Goal: Transaction & Acquisition: Book appointment/travel/reservation

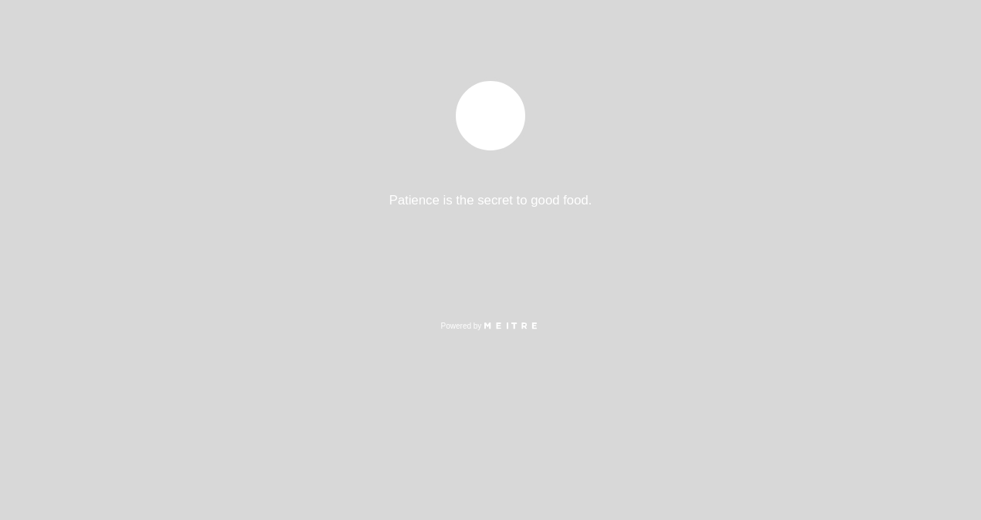
select select "es"
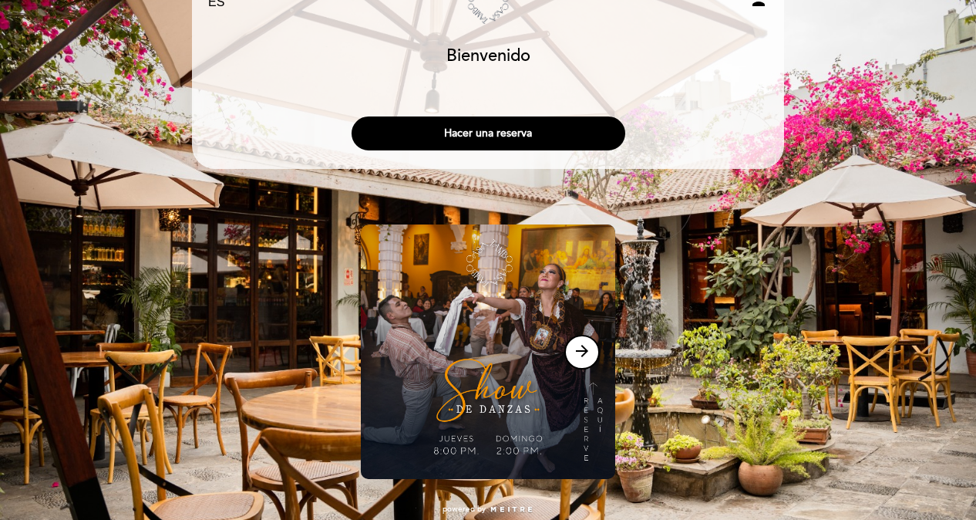
scroll to position [65, 0]
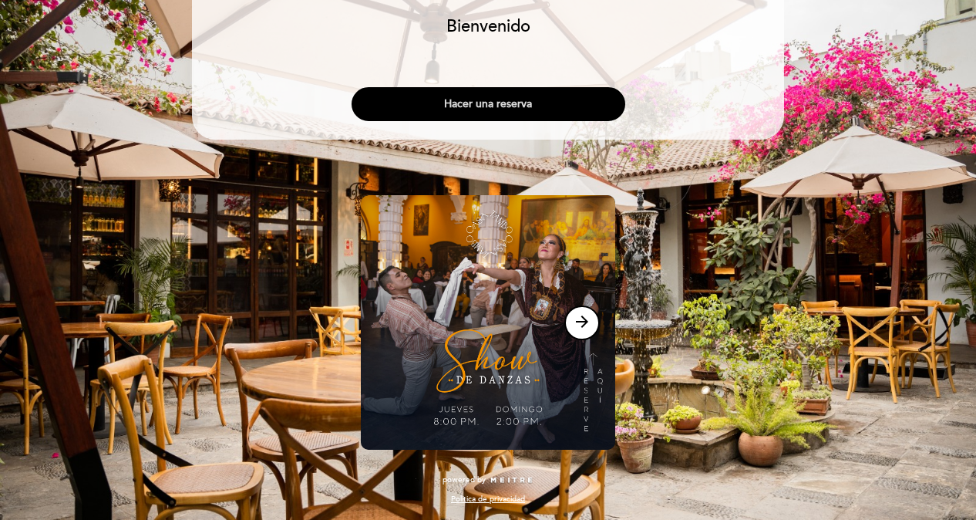
click at [541, 106] on button "Hacer una reserva" at bounding box center [489, 104] width 274 height 34
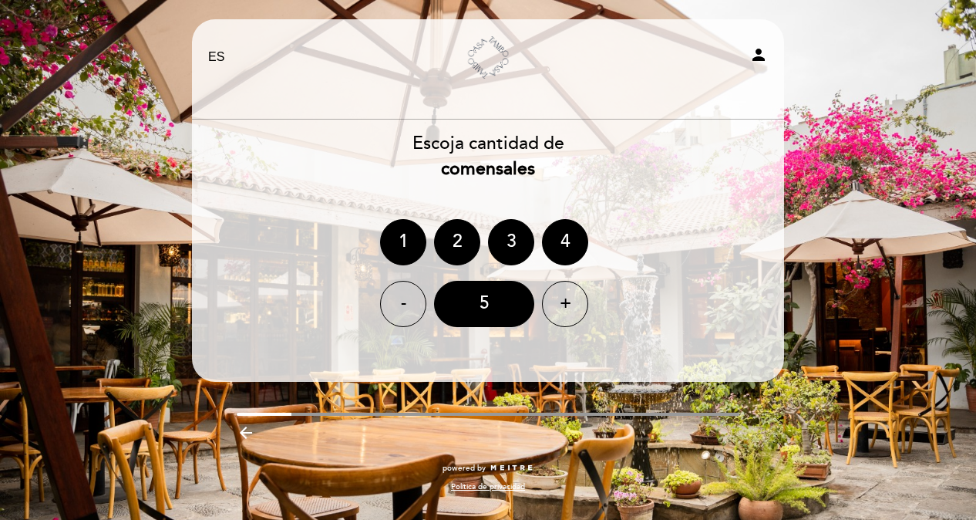
scroll to position [0, 0]
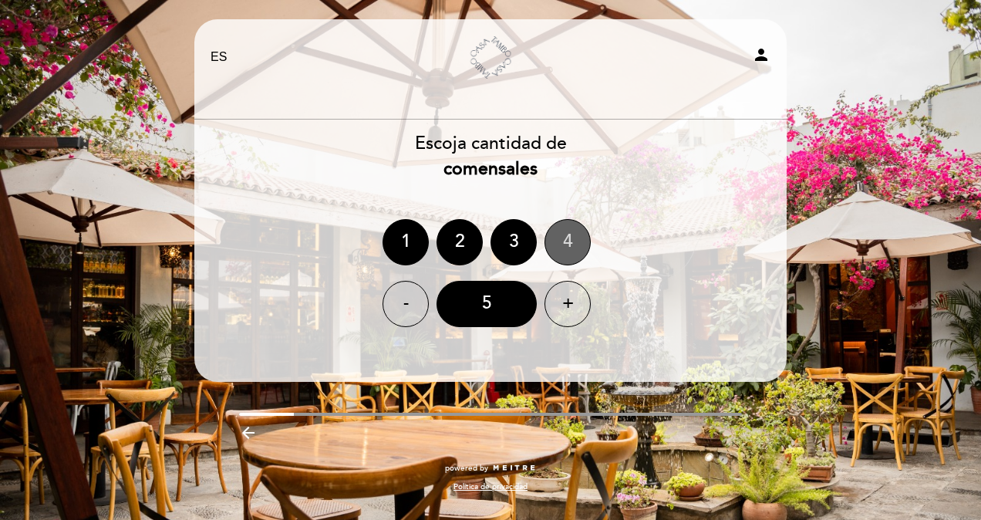
click at [578, 240] on div "4" at bounding box center [567, 242] width 46 height 46
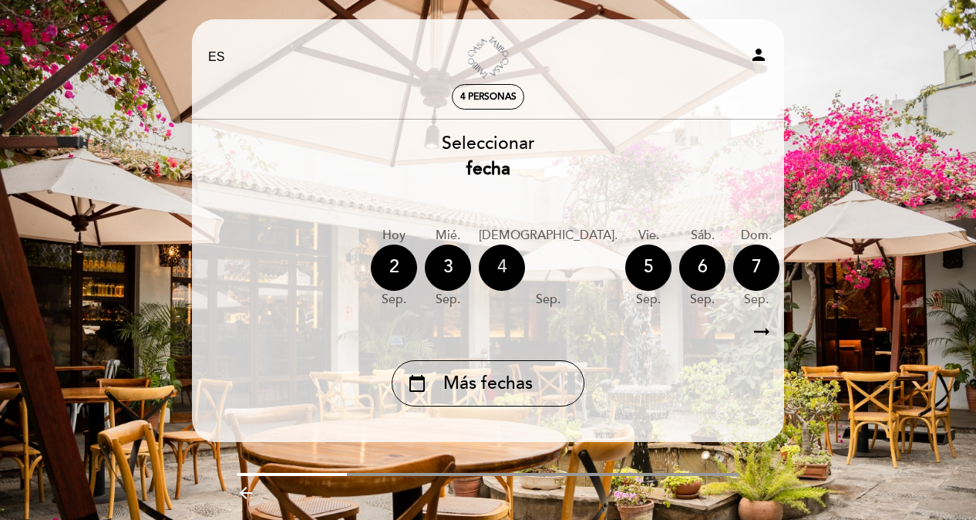
click at [503, 261] on div "4" at bounding box center [502, 267] width 46 height 46
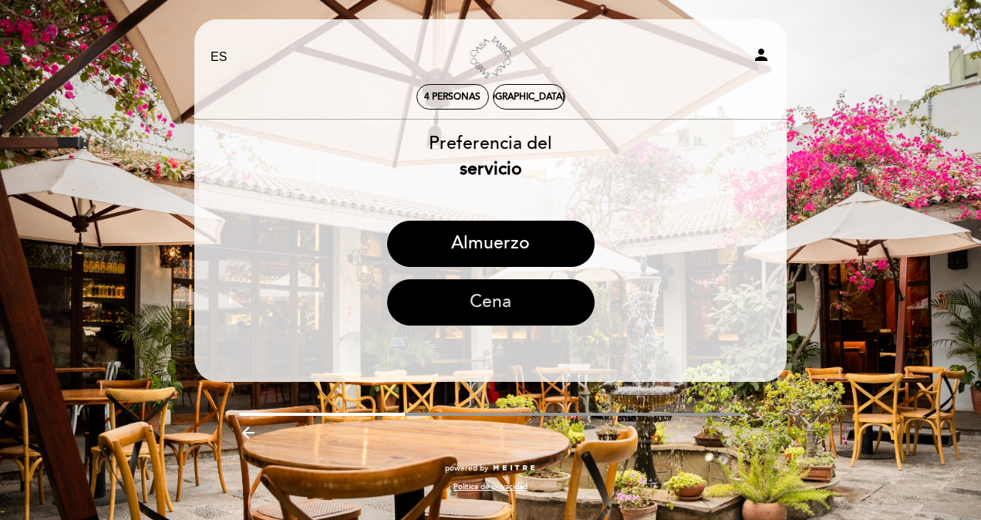
click at [487, 307] on button "Cena" at bounding box center [490, 302] width 207 height 46
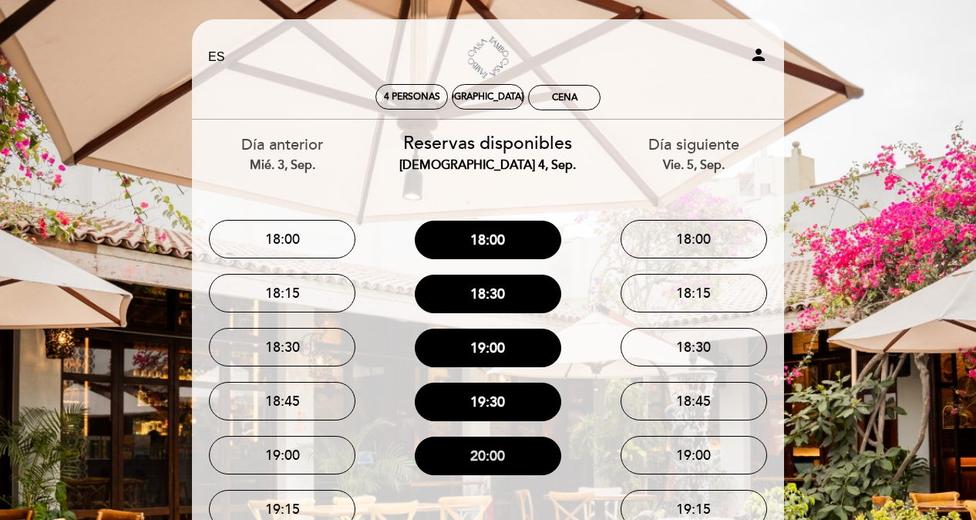
click at [515, 446] on button "20:00" at bounding box center [488, 455] width 147 height 39
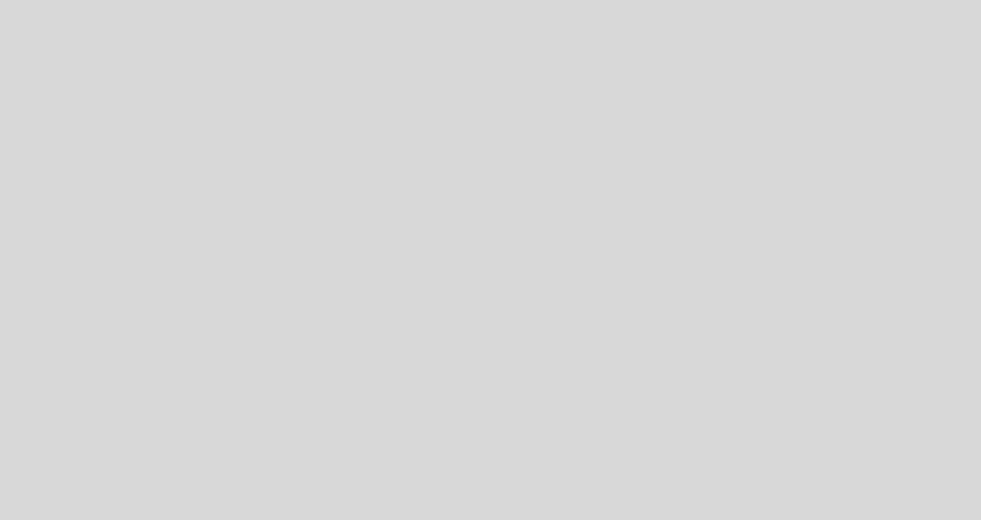
select select "es"
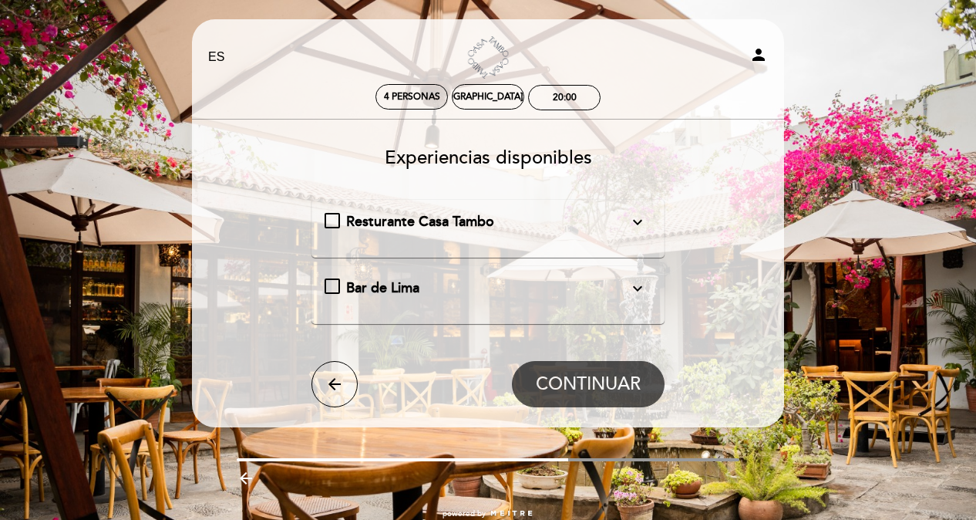
click at [637, 221] on icon "expand_more" at bounding box center [637, 222] width 19 height 19
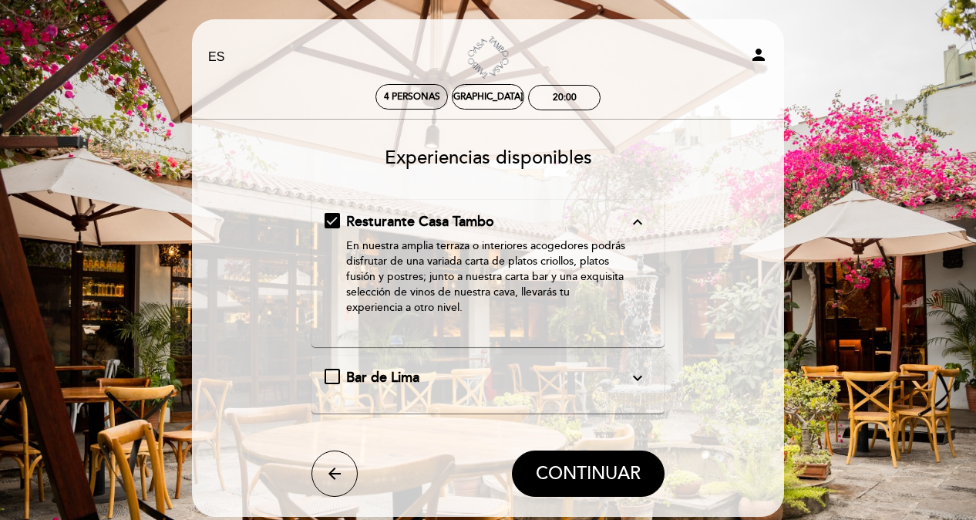
click at [637, 221] on icon "expand_less" at bounding box center [637, 222] width 19 height 19
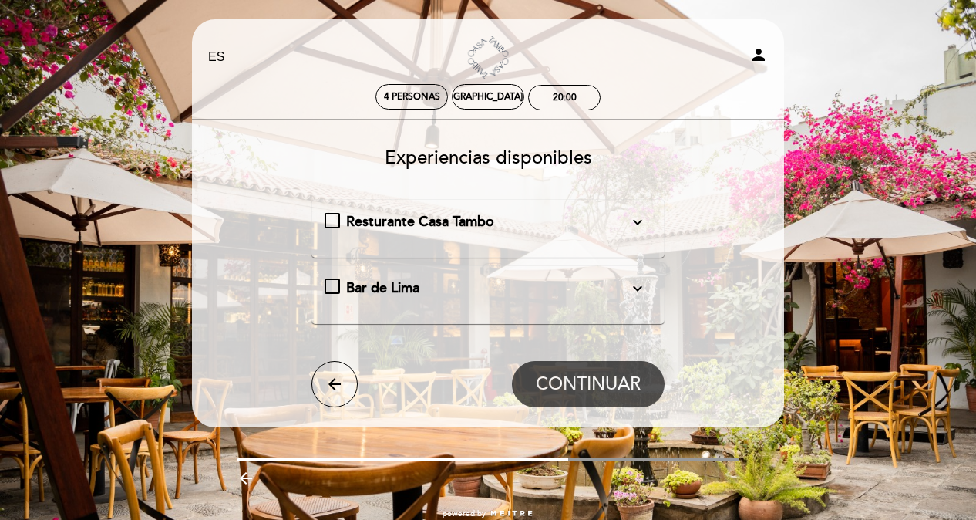
click at [640, 286] on icon "expand_more" at bounding box center [637, 288] width 19 height 19
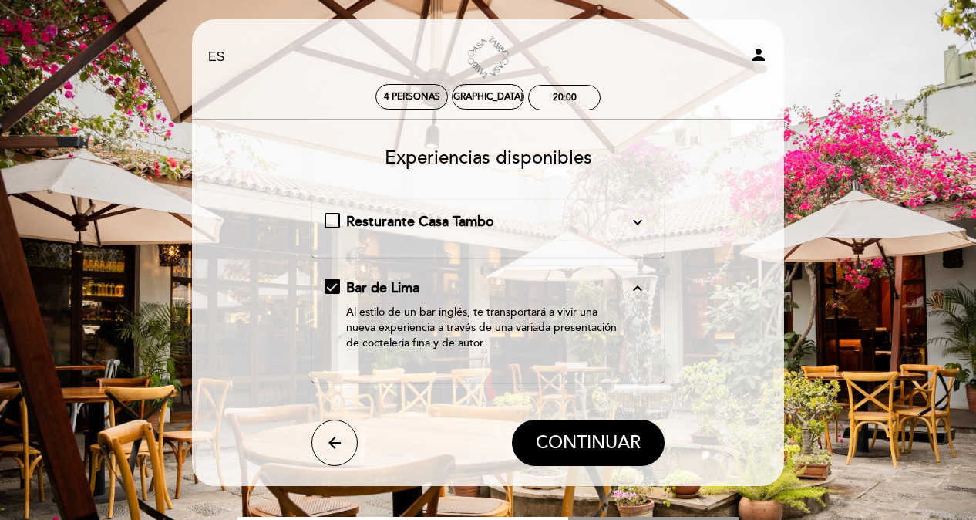
click at [640, 286] on icon "expand_less" at bounding box center [637, 288] width 19 height 19
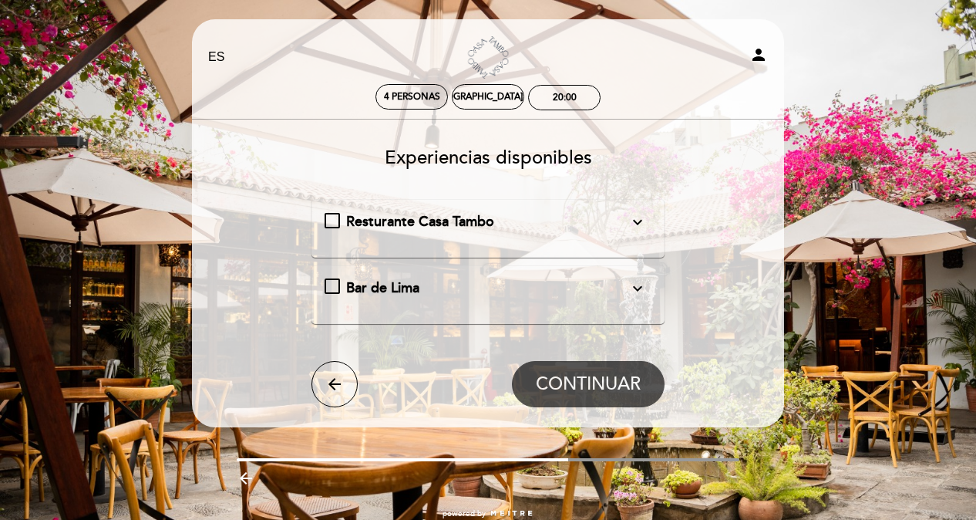
click at [331, 216] on div "Resturante Casa Tambo expand_more En nuestra amplia terraza o interiores acoged…" at bounding box center [489, 222] width 328 height 20
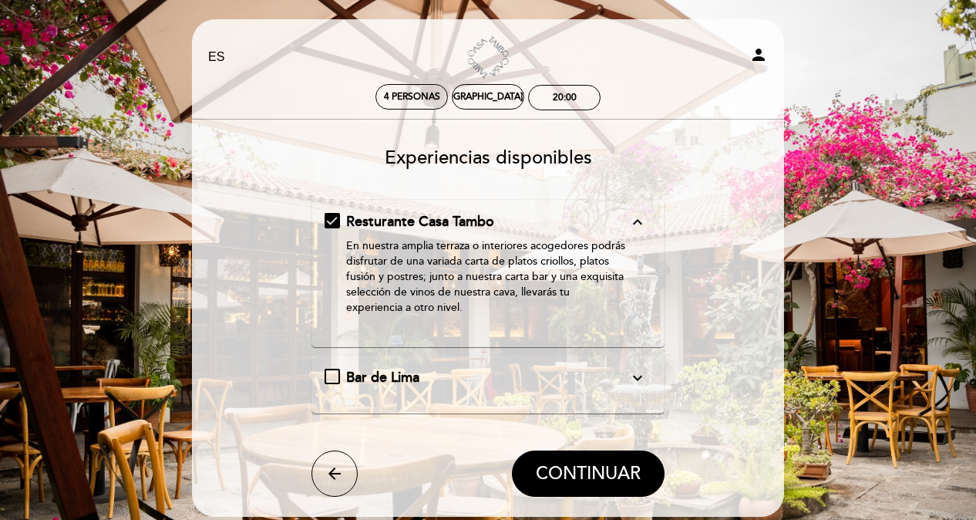
click at [771, 268] on form "Resturante Casa Tambo expand_less En nuestra amplia terraza o interiores acoged…" at bounding box center [488, 347] width 571 height 297
click at [605, 472] on span "CONTINUAR" at bounding box center [588, 474] width 105 height 22
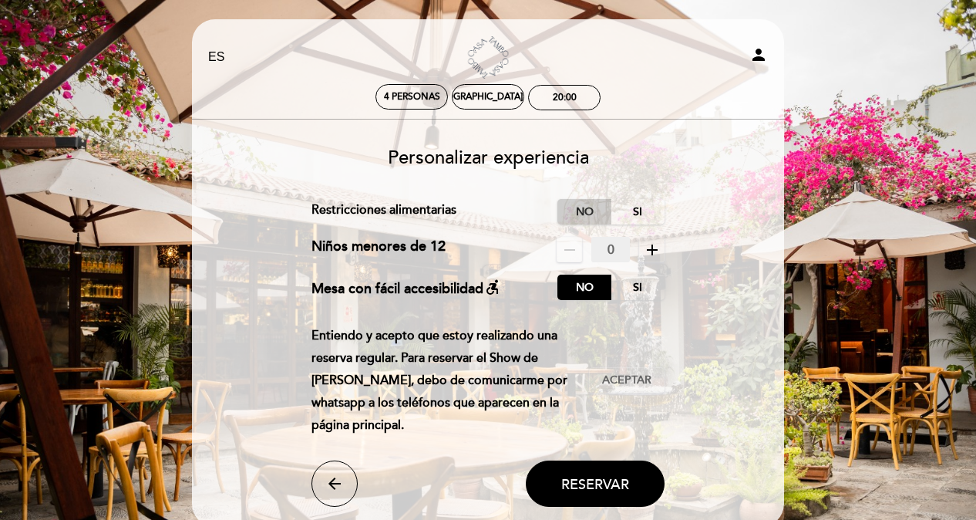
click at [585, 214] on label "No" at bounding box center [585, 211] width 54 height 25
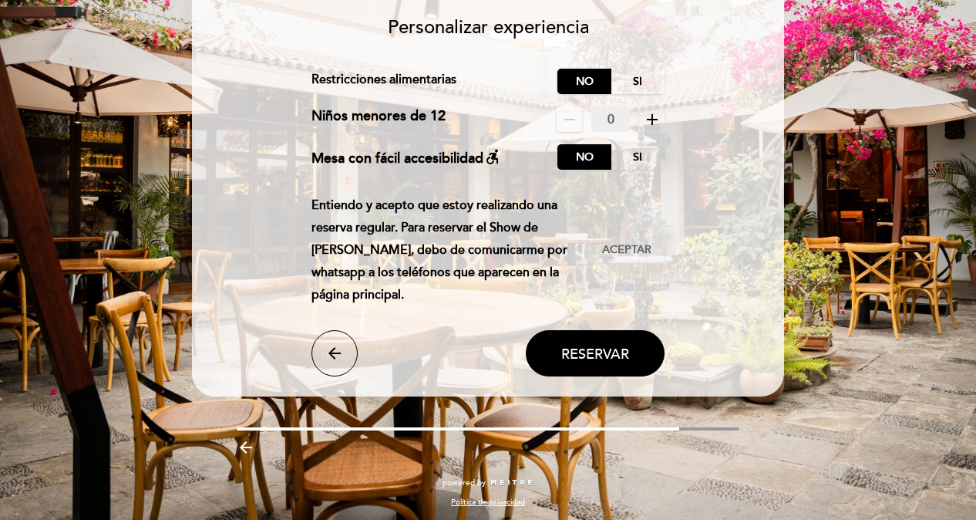
scroll to position [133, 0]
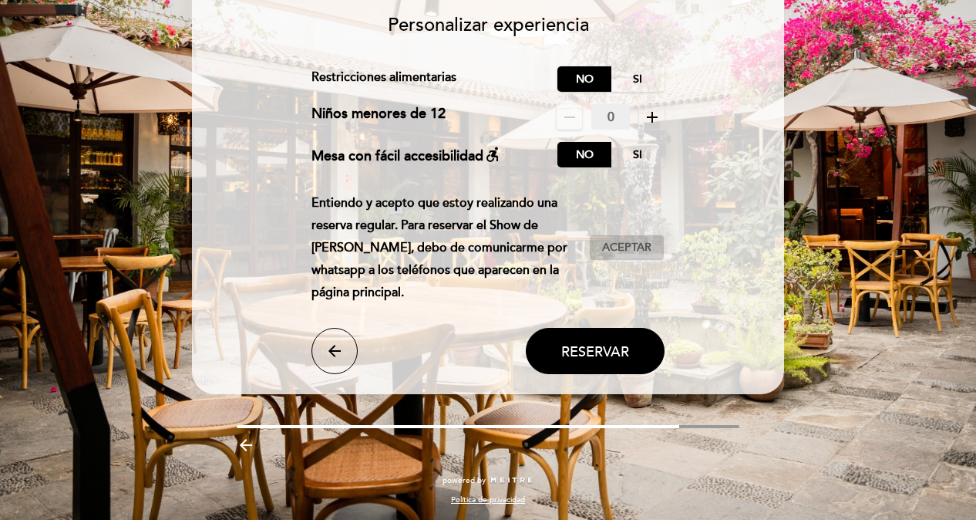
click at [634, 244] on span "Aceptar" at bounding box center [626, 248] width 49 height 16
click at [607, 355] on span "Reservar" at bounding box center [595, 351] width 68 height 17
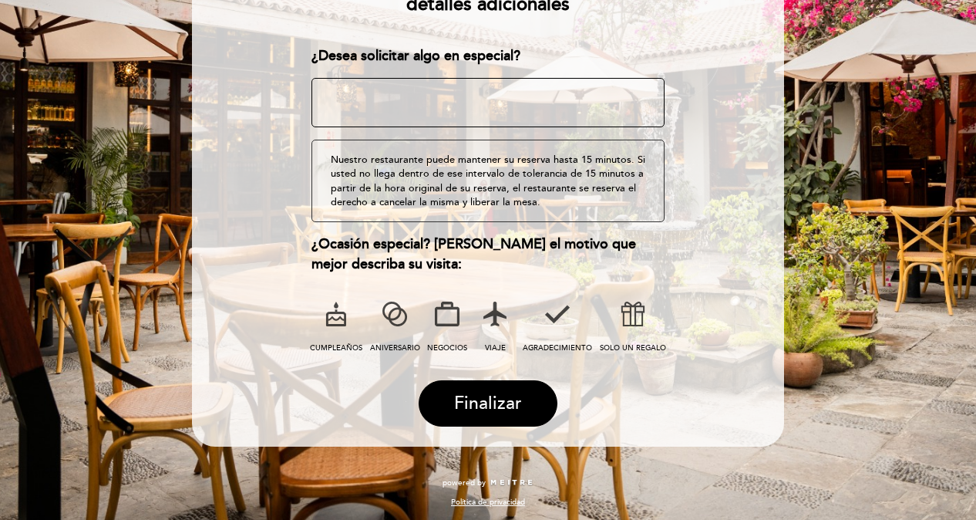
scroll to position [217, 0]
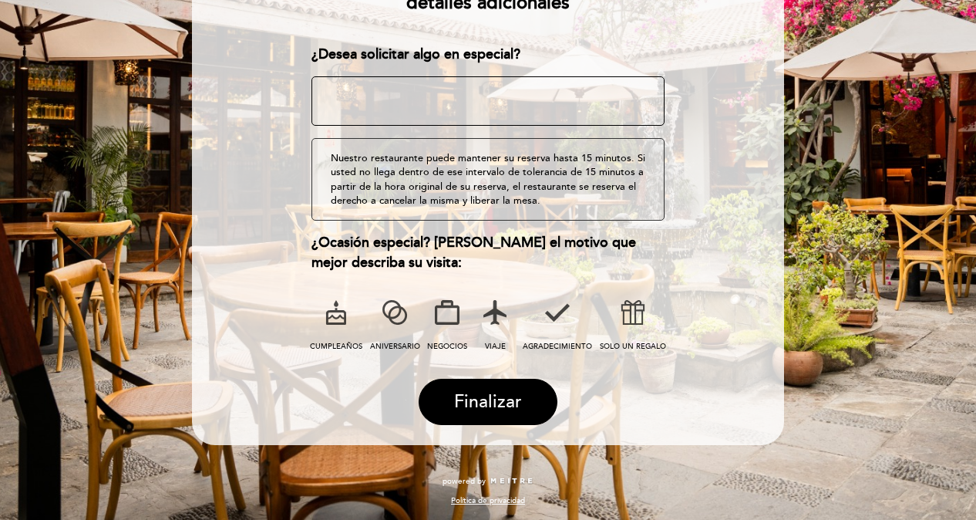
click at [439, 109] on textarea at bounding box center [489, 100] width 354 height 49
click at [339, 313] on icon at bounding box center [336, 312] width 40 height 40
click at [410, 98] on textarea at bounding box center [489, 100] width 354 height 49
type textarea "c"
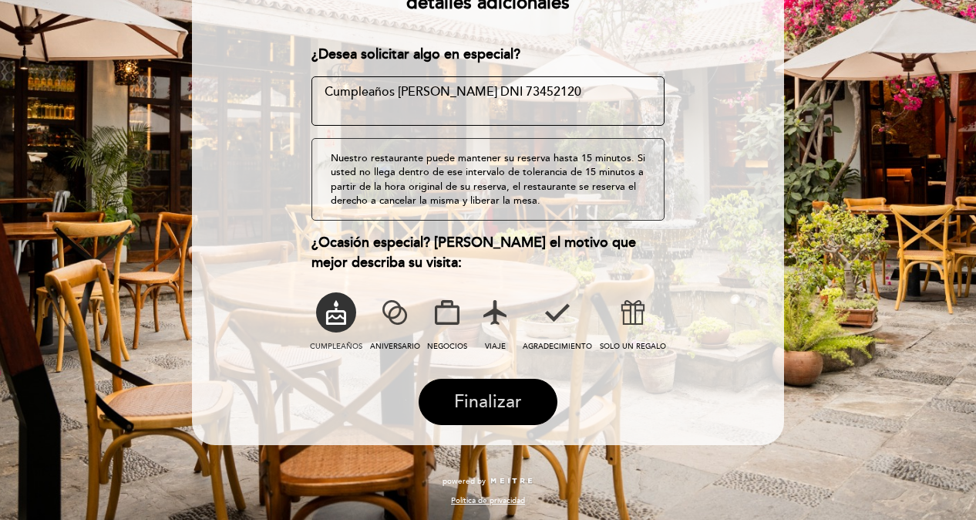
type textarea "Cumpleaños Robert Sanchez DNI 73452120"
click at [512, 391] on span "Finalizar" at bounding box center [488, 402] width 68 height 22
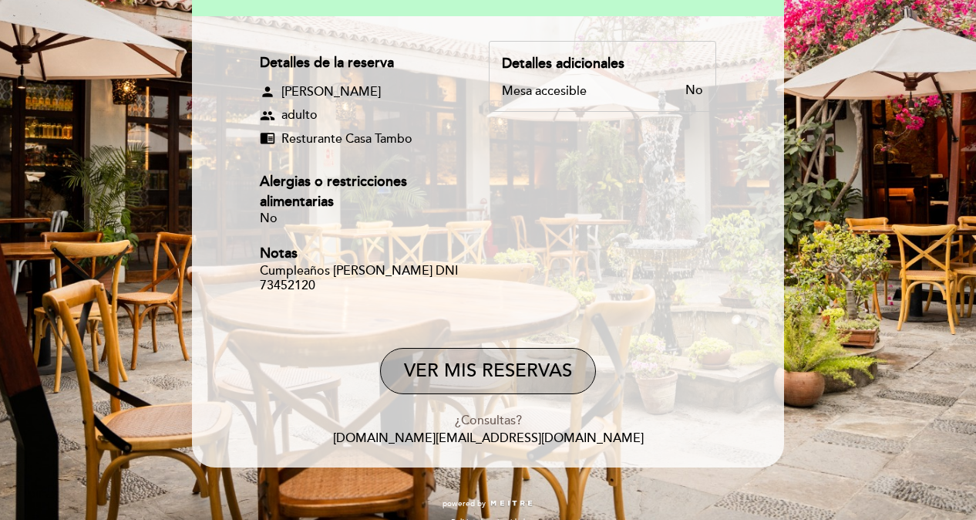
scroll to position [223, 0]
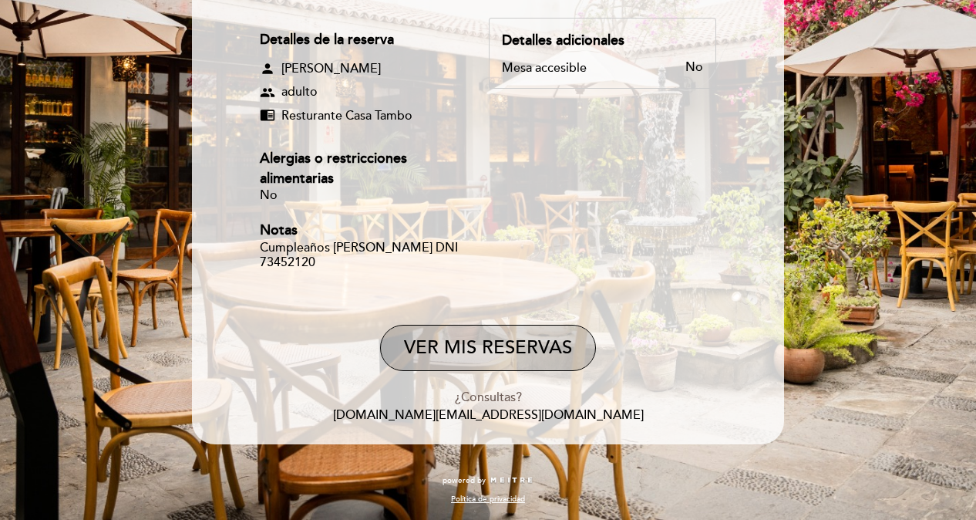
click at [549, 342] on button "VER MIS RESERVAS" at bounding box center [488, 348] width 216 height 46
select select "es"
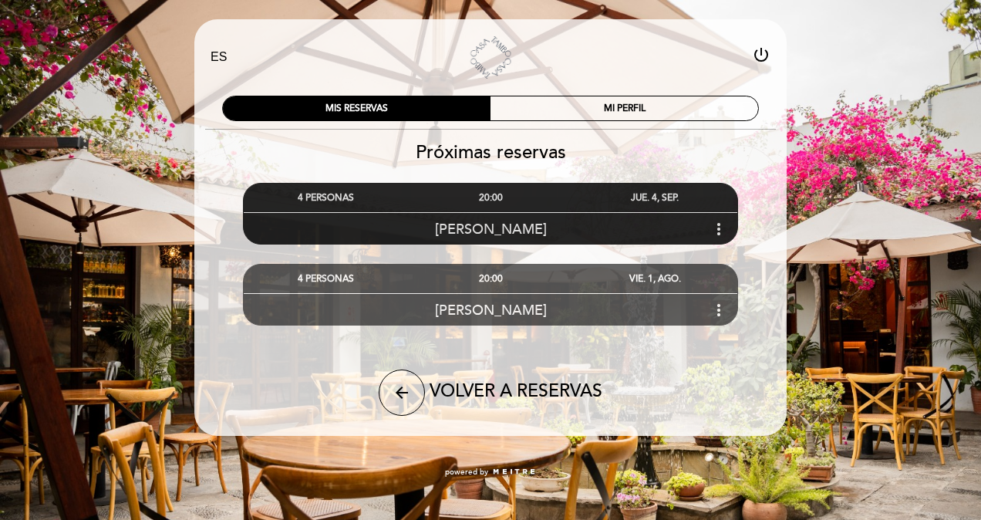
click at [722, 230] on icon "more_vert" at bounding box center [718, 229] width 19 height 19
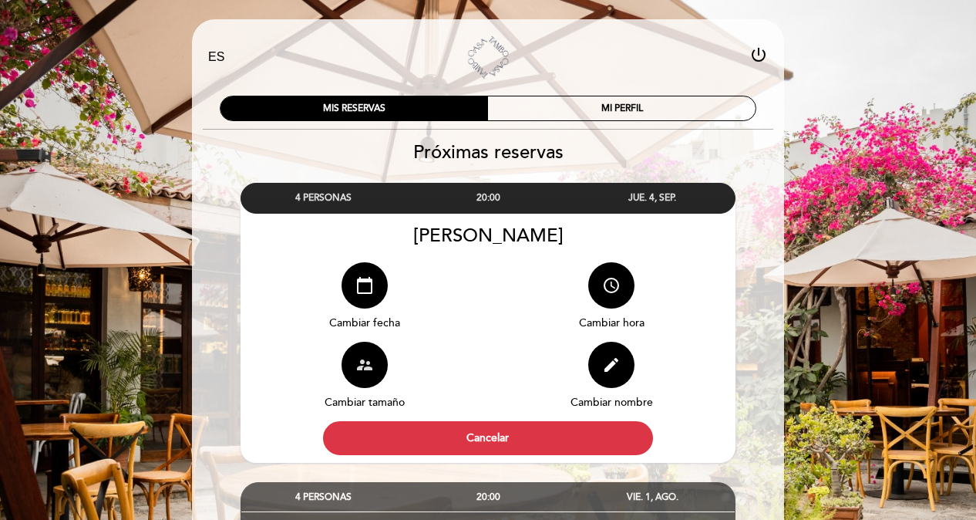
click at [362, 369] on icon "supervisor_account" at bounding box center [364, 364] width 19 height 19
